Goal: Task Accomplishment & Management: Manage account settings

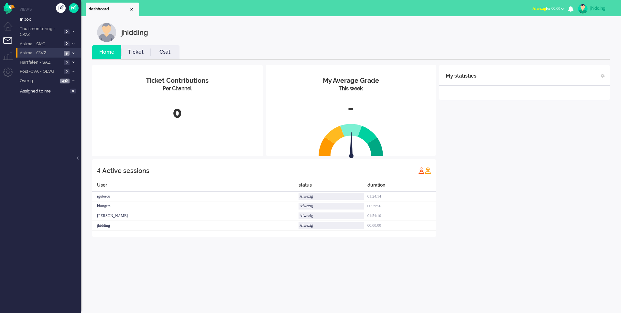
click at [31, 49] on li "Astma - CWZ 9" at bounding box center [48, 52] width 65 height 9
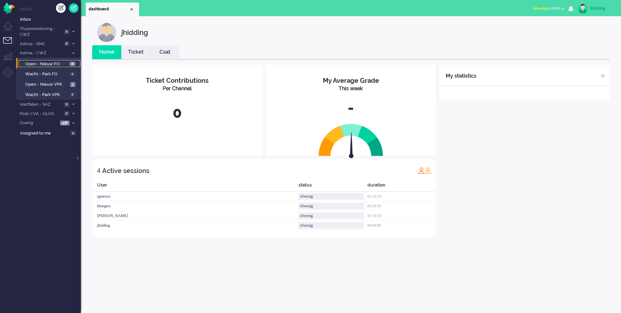
click at [47, 65] on span "Open - Nieuw FO" at bounding box center [46, 64] width 43 height 6
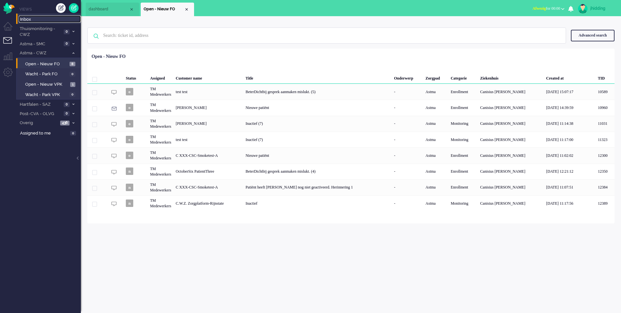
click at [33, 19] on span "Inbox" at bounding box center [50, 19] width 61 height 6
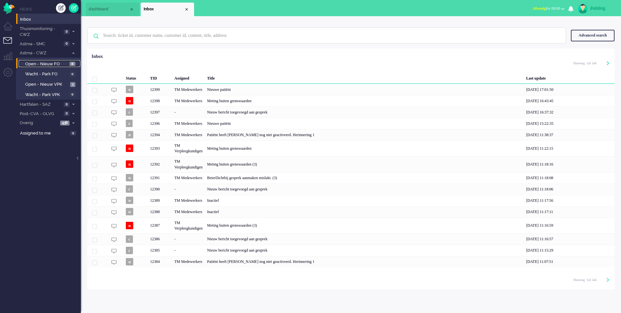
click at [45, 63] on span "Open - Nieuw FO" at bounding box center [46, 64] width 43 height 6
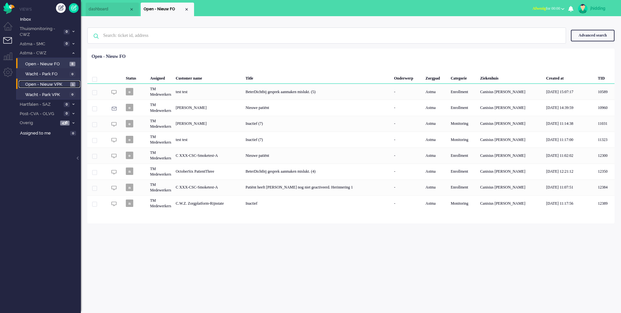
click at [48, 84] on span "Open - Nieuw VPK" at bounding box center [46, 85] width 43 height 6
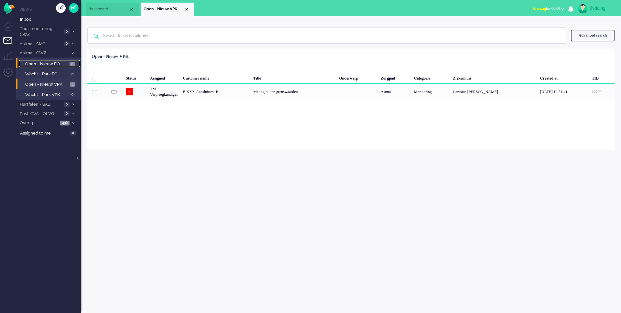
click at [40, 61] on span "Open - Nieuw FO" at bounding box center [46, 64] width 43 height 6
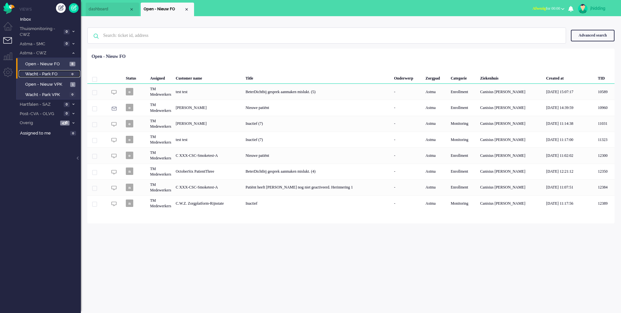
click at [42, 75] on span "Wacht - Park FO" at bounding box center [46, 74] width 43 height 6
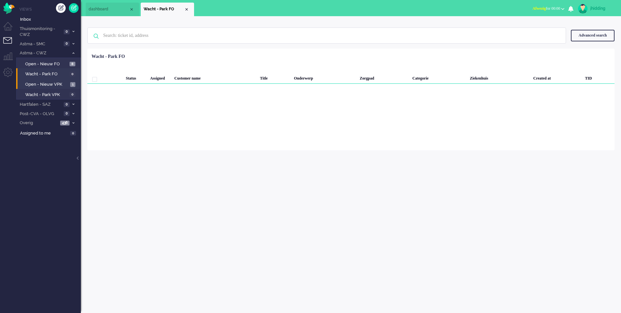
click at [43, 88] on li "Open - Nieuw VPK 1" at bounding box center [48, 84] width 64 height 10
click at [43, 84] on span "Open - Nieuw VPK" at bounding box center [46, 85] width 43 height 6
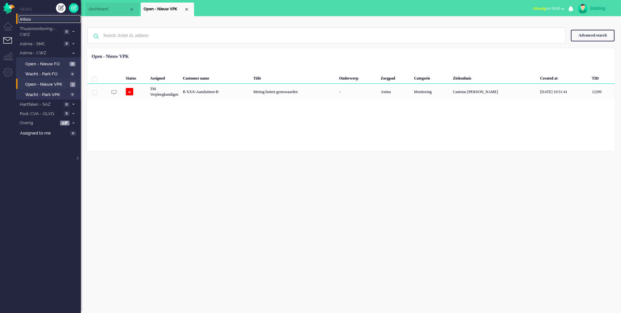
click at [32, 20] on span "Inbox" at bounding box center [50, 19] width 61 height 6
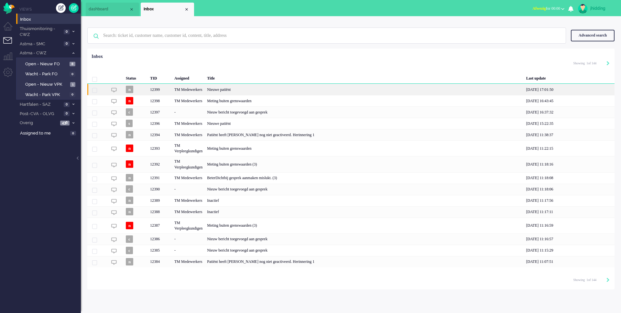
click at [233, 89] on div "Nieuwe patiënt" at bounding box center [364, 89] width 319 height 11
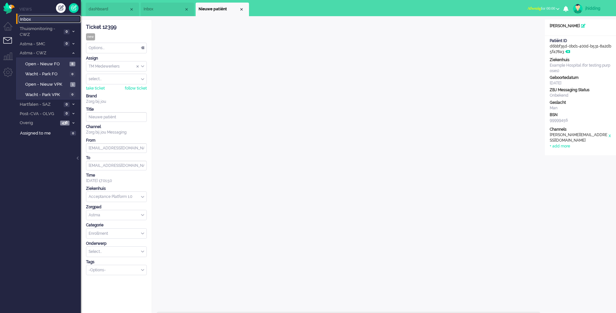
click at [27, 20] on span "Inbox" at bounding box center [50, 19] width 61 height 6
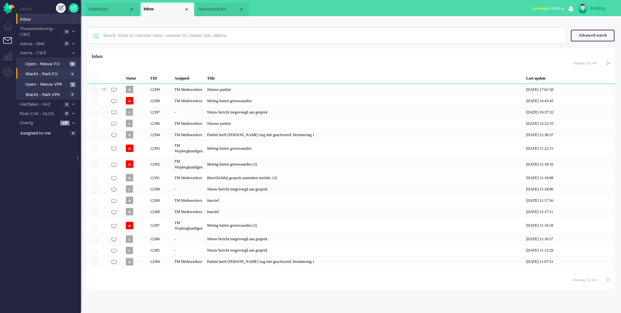
click at [42, 69] on li "Wacht - Park FO 0" at bounding box center [48, 73] width 64 height 10
click at [42, 64] on span "Open - Nieuw FO" at bounding box center [46, 64] width 43 height 6
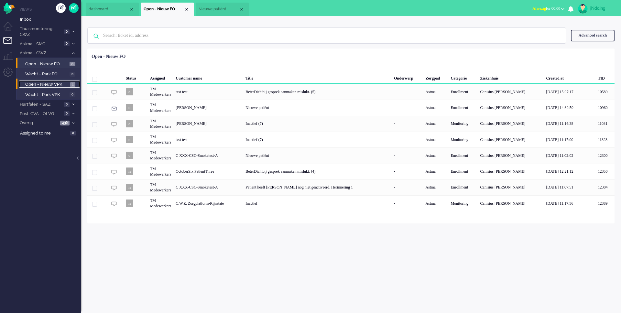
click at [44, 83] on span "Open - Nieuw VPK" at bounding box center [46, 85] width 43 height 6
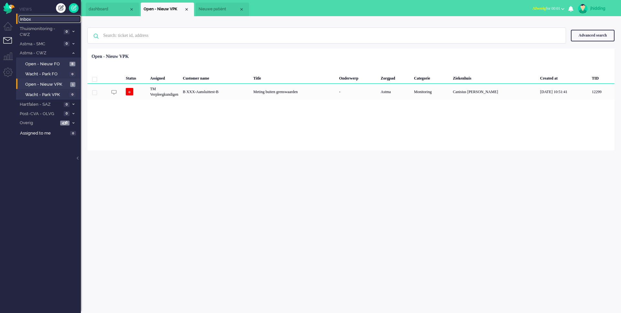
click at [33, 17] on span "Inbox" at bounding box center [50, 19] width 61 height 6
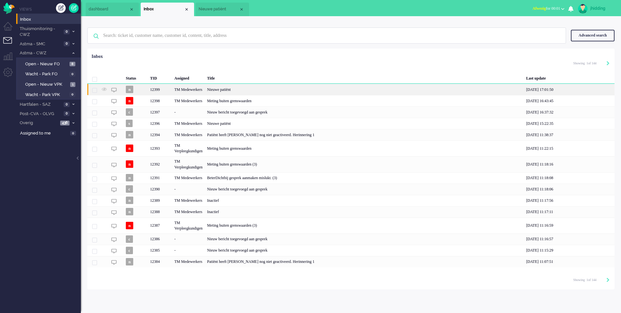
click at [220, 89] on div "Nieuwe patiënt" at bounding box center [364, 89] width 319 height 11
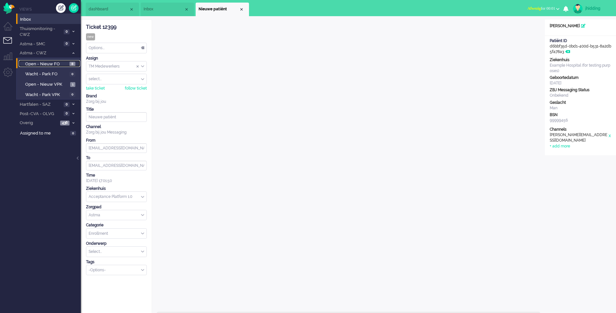
click at [44, 64] on span "Open - Nieuw FO" at bounding box center [46, 64] width 43 height 6
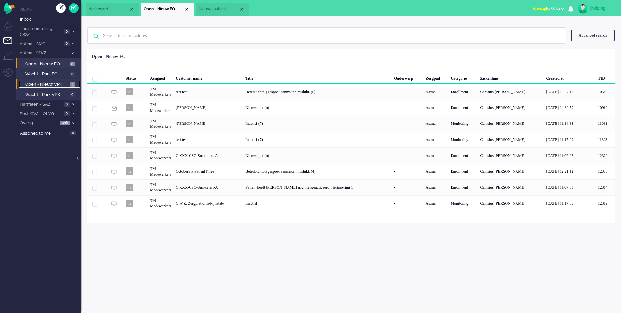
click at [55, 85] on span "Open - Nieuw VPK" at bounding box center [46, 85] width 43 height 6
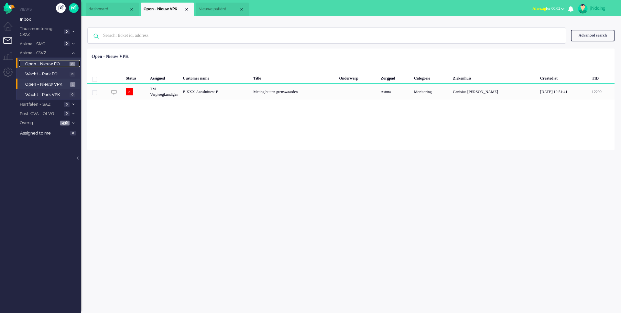
click at [52, 65] on span "Open - Nieuw FO" at bounding box center [46, 64] width 43 height 6
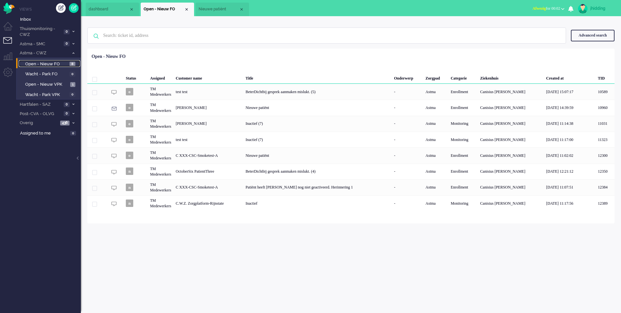
click at [213, 14] on li "Nieuwe patiënt" at bounding box center [222, 10] width 53 height 14
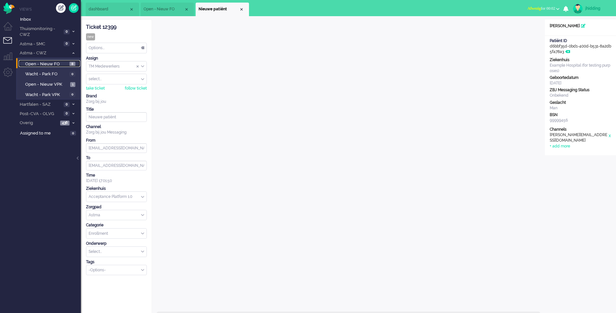
click at [164, 11] on span "Open - Nieuw FO" at bounding box center [164, 8] width 40 height 5
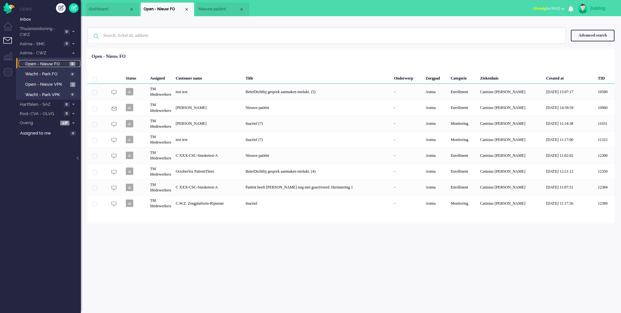
click at [50, 63] on span "Open - Nieuw FO" at bounding box center [46, 64] width 43 height 6
click at [40, 29] on span "Thuismonitoring - CWZ" at bounding box center [40, 32] width 43 height 12
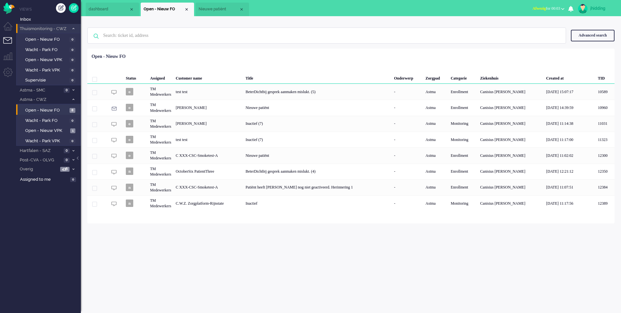
click at [43, 29] on span "Thuismonitoring - CWZ" at bounding box center [44, 29] width 50 height 6
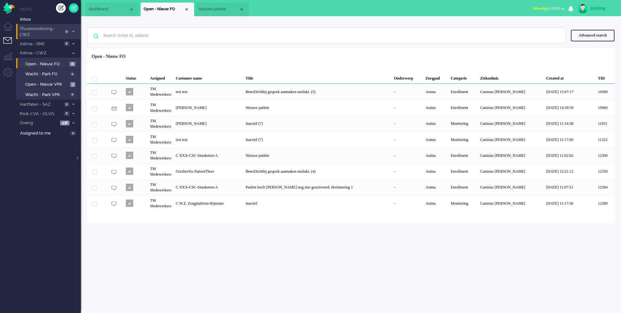
click at [43, 29] on span "Thuismonitoring - CWZ" at bounding box center [40, 32] width 43 height 12
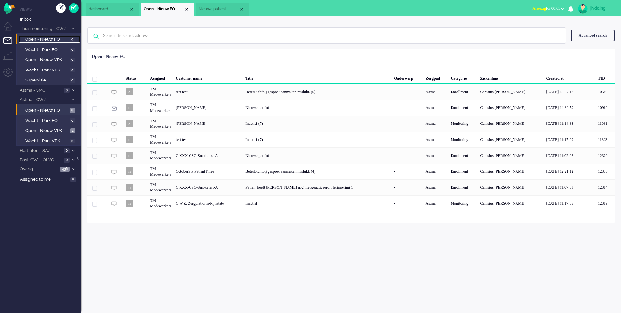
click at [45, 40] on span "Open - Nieuw FO" at bounding box center [46, 40] width 43 height 6
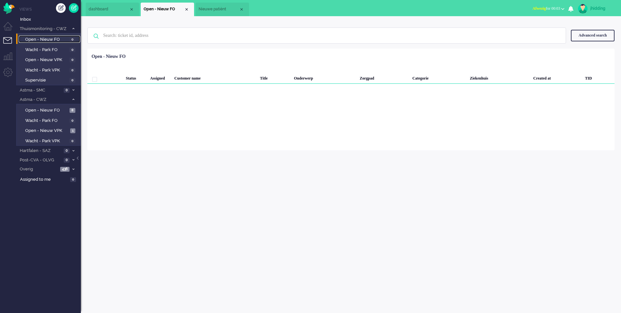
click at [45, 40] on span "Open - Nieuw FO" at bounding box center [46, 40] width 43 height 6
click at [48, 29] on span "Thuismonitoring - CWZ" at bounding box center [44, 29] width 50 height 6
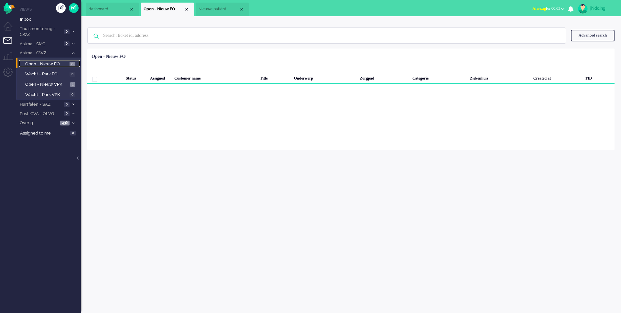
click at [54, 63] on span "Open - Nieuw FO" at bounding box center [46, 64] width 43 height 6
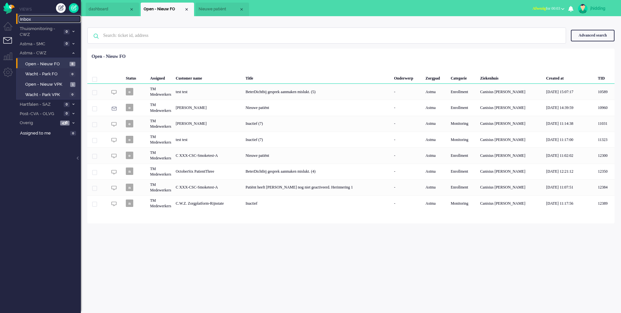
click at [36, 22] on span "Inbox" at bounding box center [50, 19] width 61 height 6
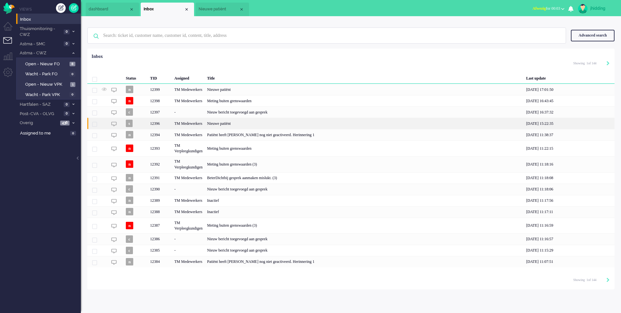
click at [229, 122] on div "Nieuwe patiënt" at bounding box center [364, 123] width 319 height 11
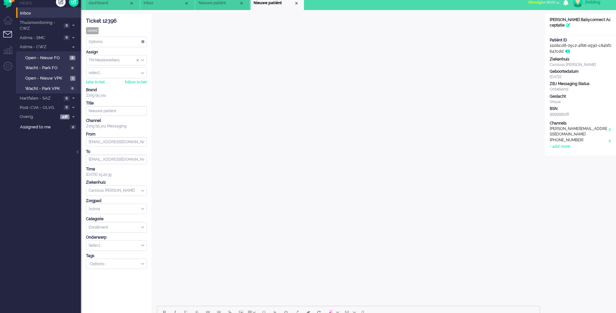
scroll to position [6, 0]
click at [27, 13] on span "Inbox" at bounding box center [50, 14] width 61 height 6
